Goal: Check status: Check status

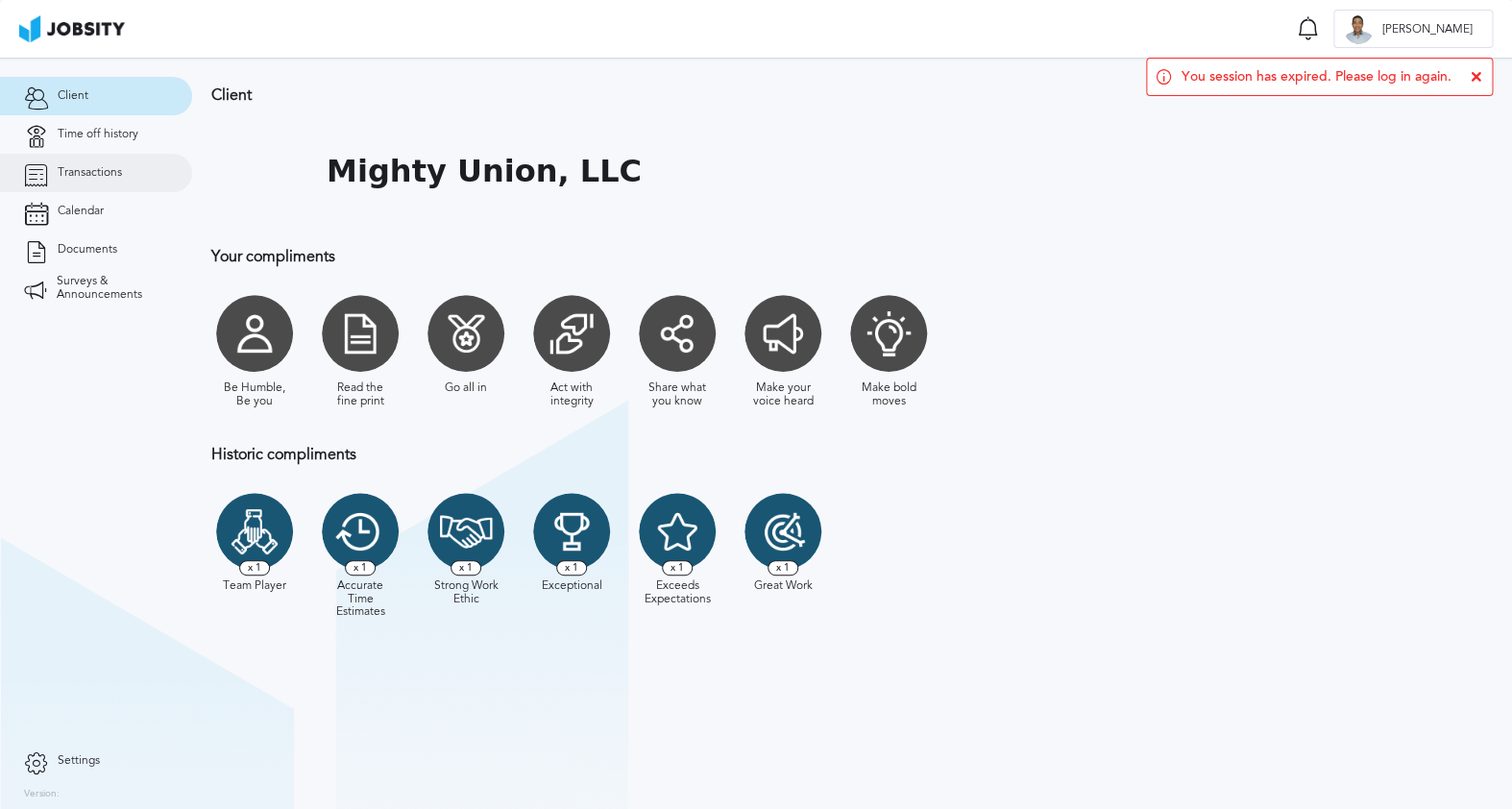
click at [115, 183] on link "Transactions" at bounding box center [96, 173] width 192 height 38
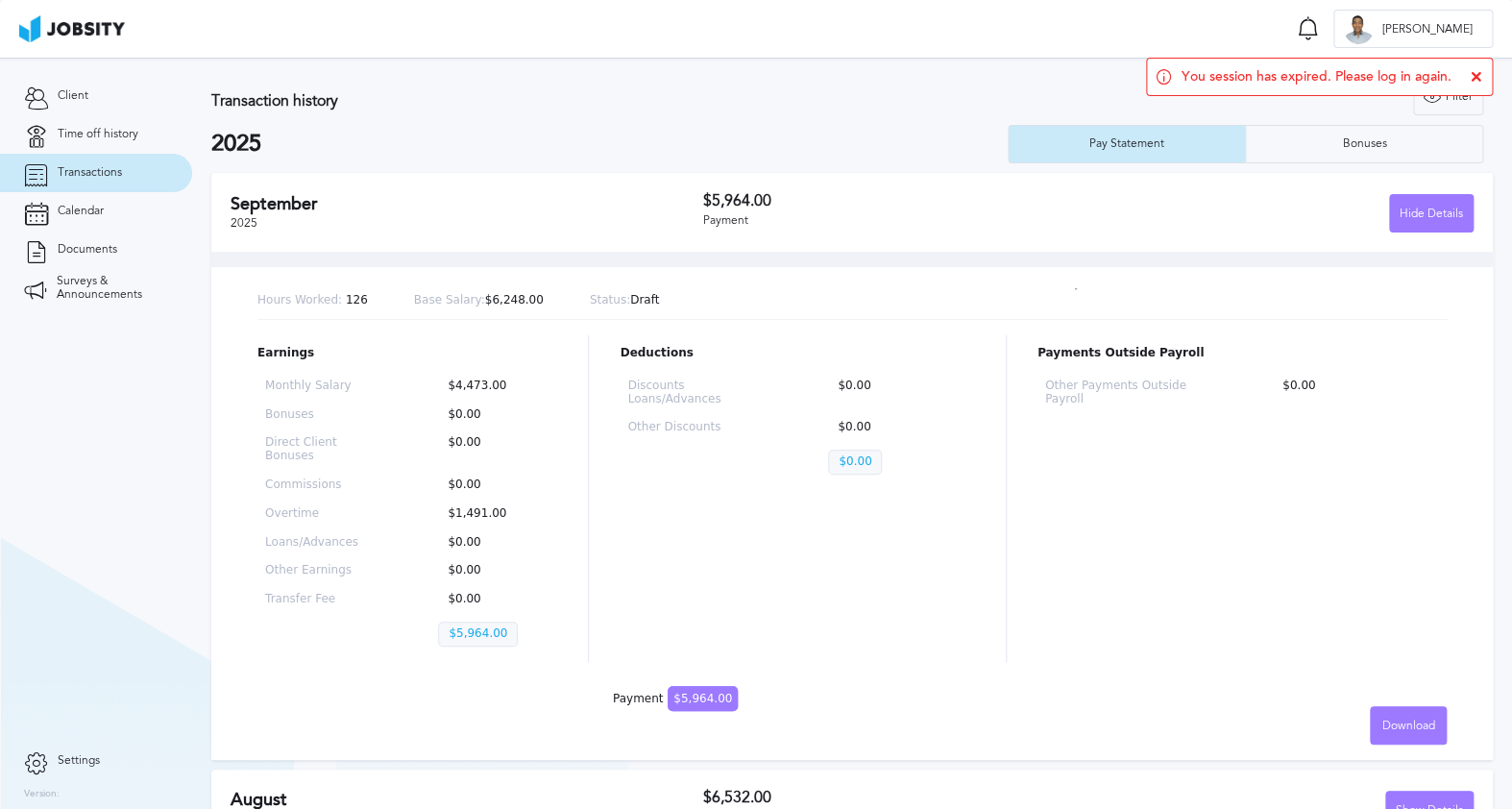
click at [1482, 80] on div "You session has expired. Please log in again." at bounding box center [1320, 76] width 347 height 38
click at [1475, 79] on icon at bounding box center [1476, 77] width 12 height 12
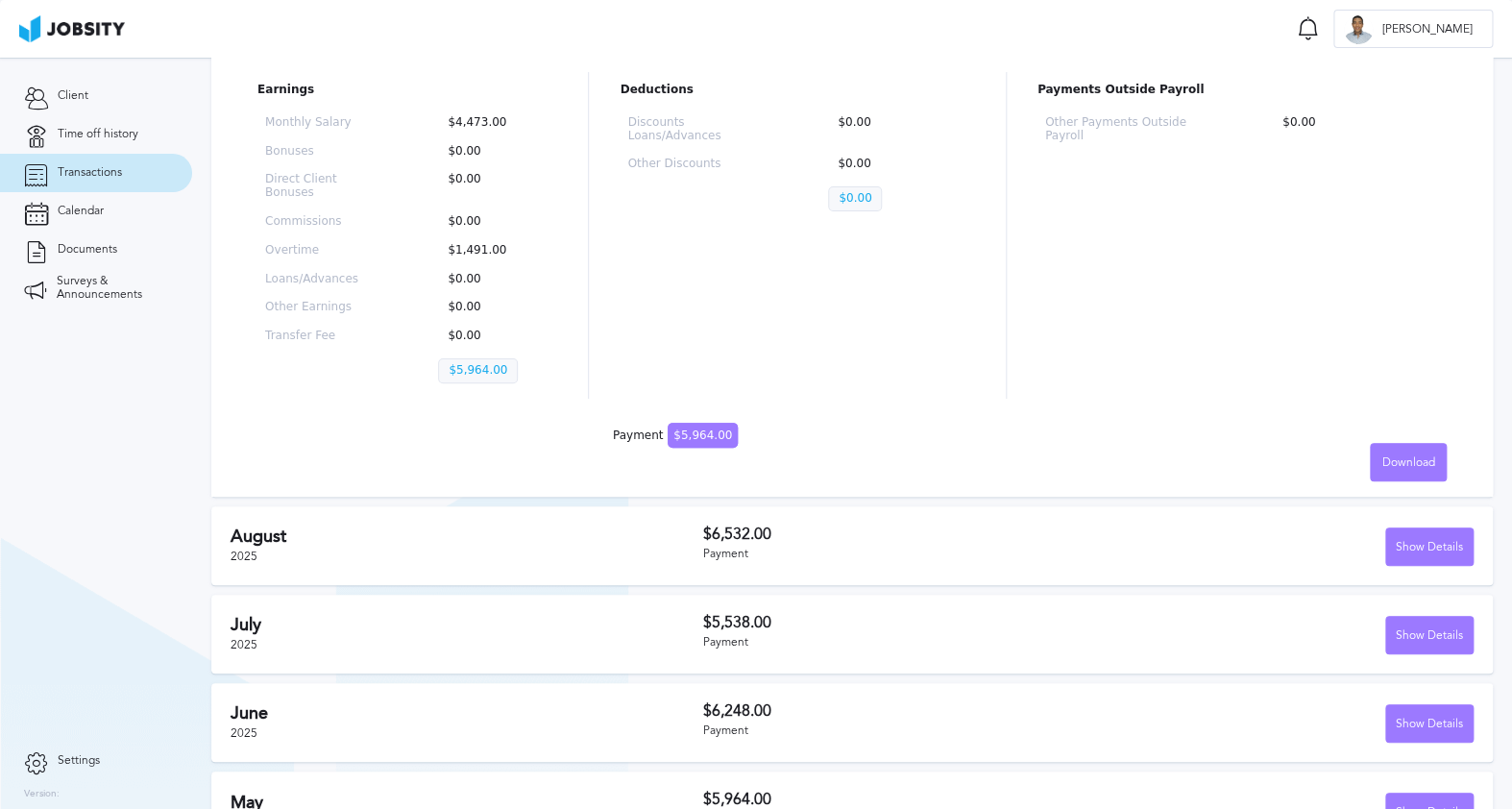
scroll to position [351, 0]
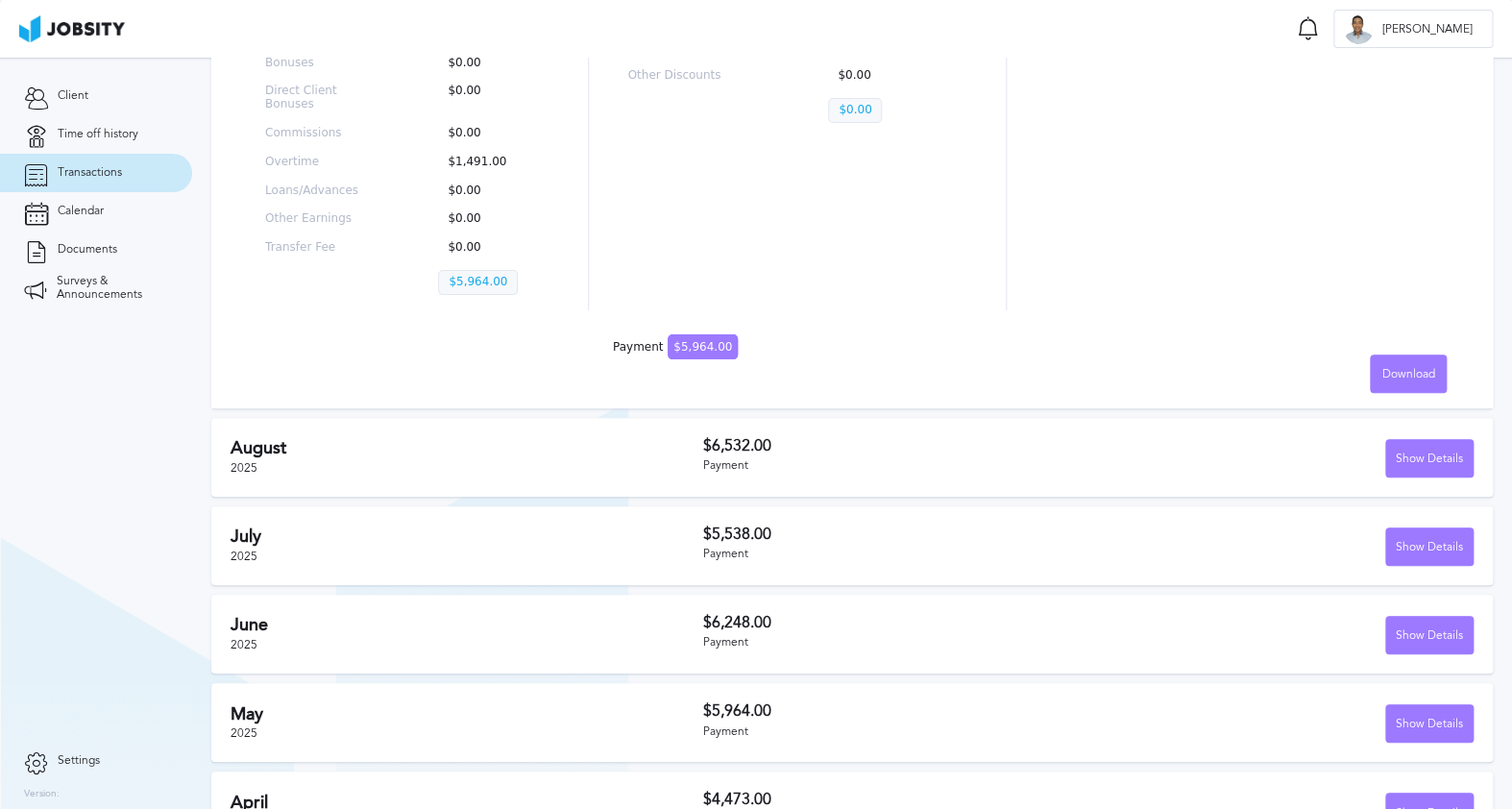
click at [770, 443] on h3 "$6,532.00" at bounding box center [895, 446] width 386 height 18
click at [752, 445] on h3 "$6,532.00" at bounding box center [895, 446] width 386 height 18
click at [1430, 461] on div "Show Details" at bounding box center [1429, 459] width 87 height 38
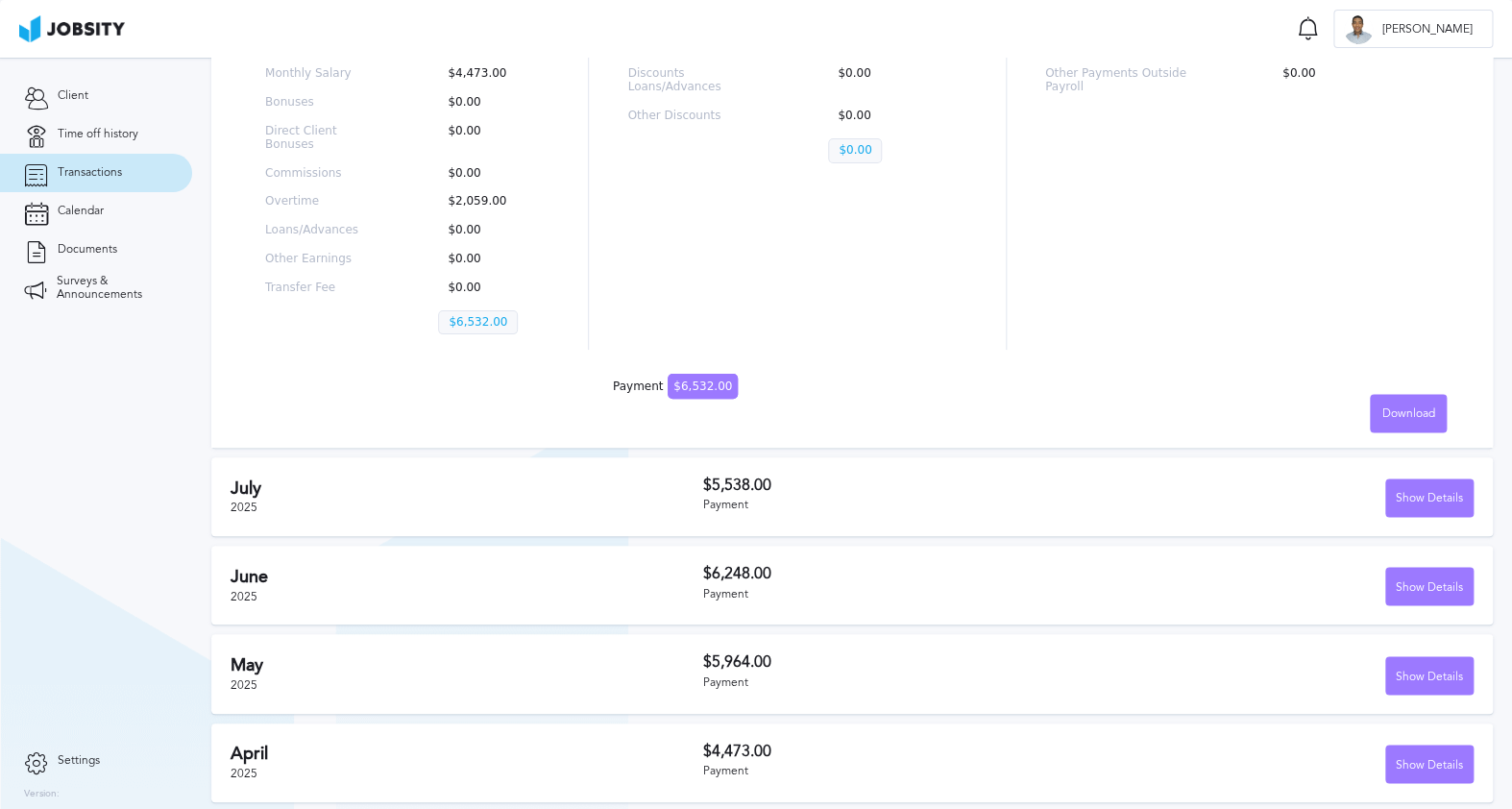
scroll to position [909, 0]
click at [1402, 491] on div "Show Details" at bounding box center [1429, 497] width 87 height 38
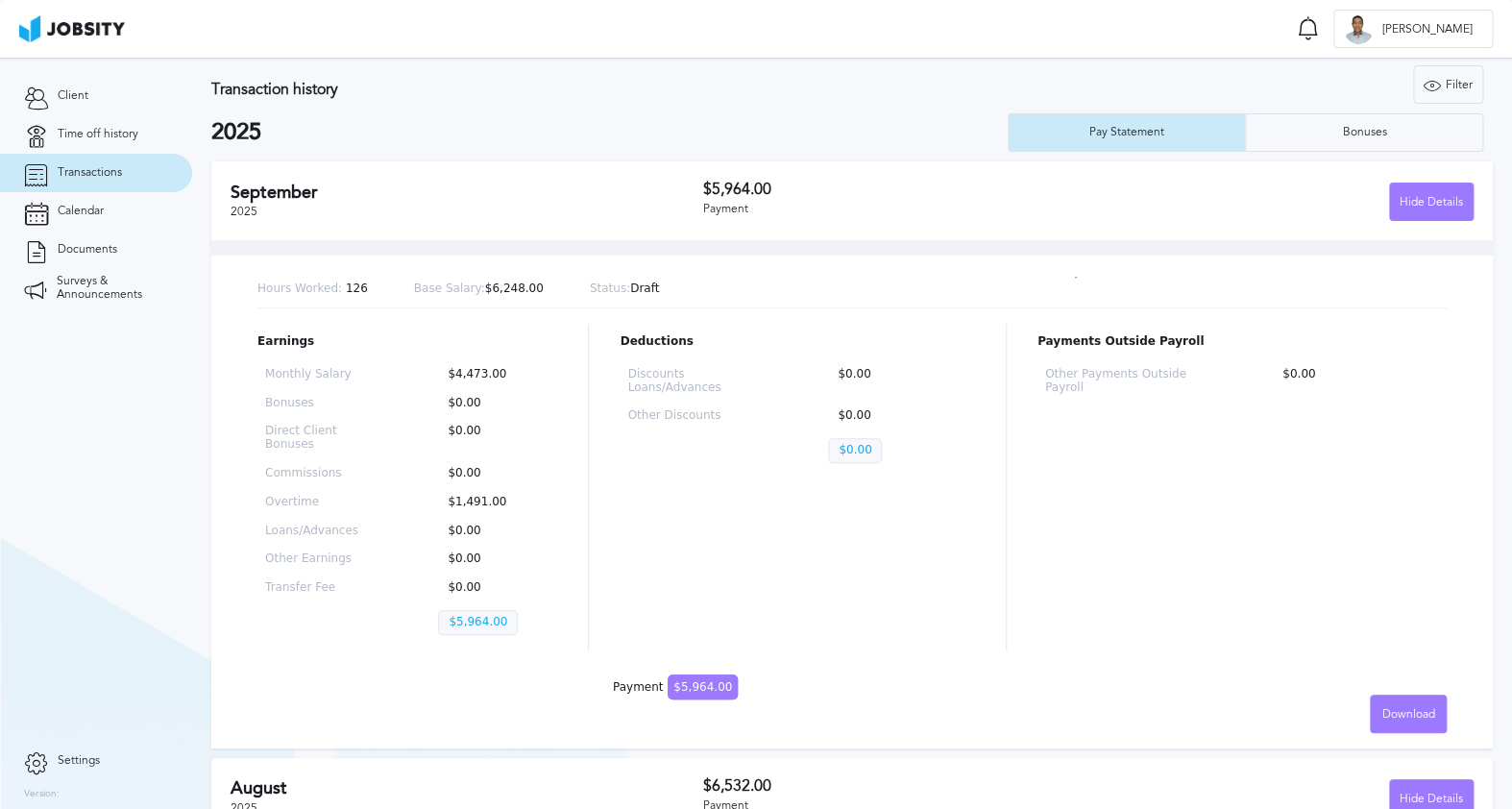
scroll to position [4, 0]
